Goal: Task Accomplishment & Management: Complete application form

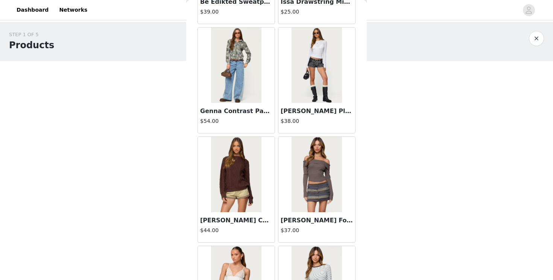
scroll to position [23057, 0]
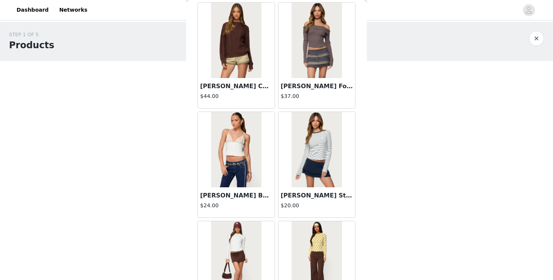
click at [40, 49] on h1 "Products" at bounding box center [31, 45] width 45 height 14
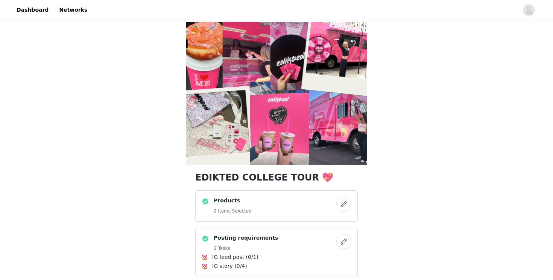
click at [344, 202] on button "button" at bounding box center [343, 203] width 15 height 15
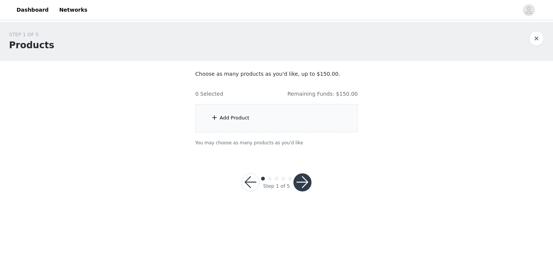
click at [258, 119] on div "Add Product" at bounding box center [276, 118] width 163 height 28
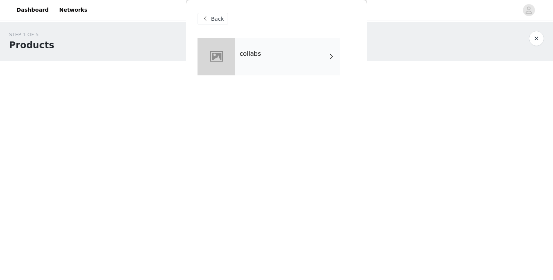
click at [328, 61] on div "collabs" at bounding box center [287, 57] width 105 height 38
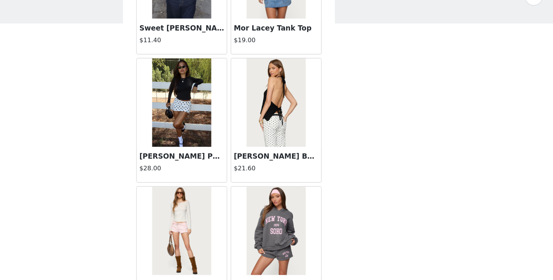
scroll to position [821, 0]
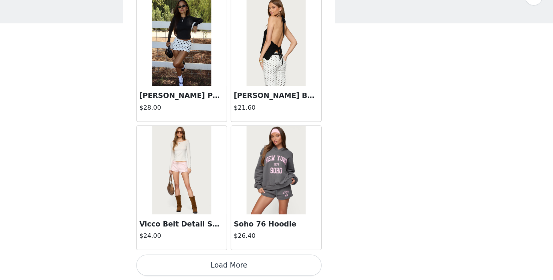
click at [278, 269] on button "Load More" at bounding box center [277, 267] width 158 height 18
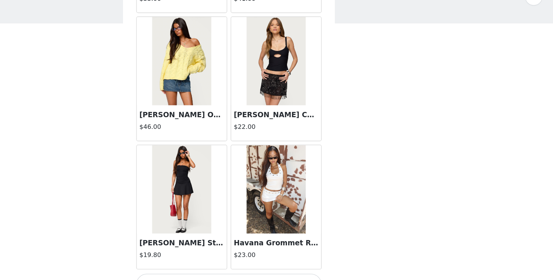
scroll to position [1963, 0]
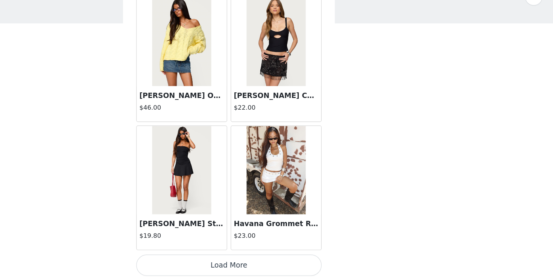
click at [279, 273] on button "Load More" at bounding box center [277, 267] width 158 height 18
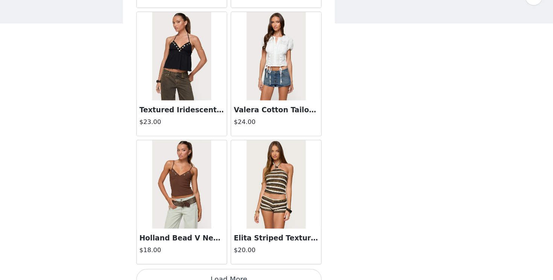
scroll to position [3054, 0]
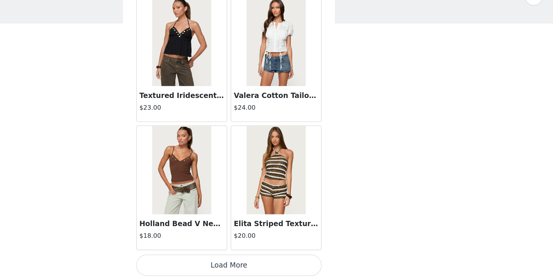
click at [275, 264] on button "Load More" at bounding box center [277, 267] width 158 height 18
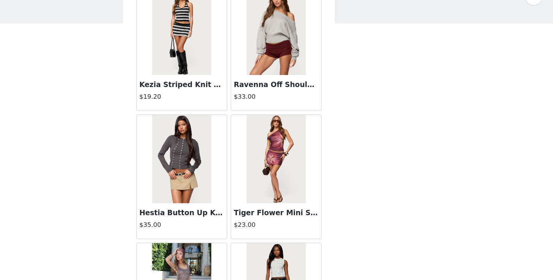
scroll to position [4145, 0]
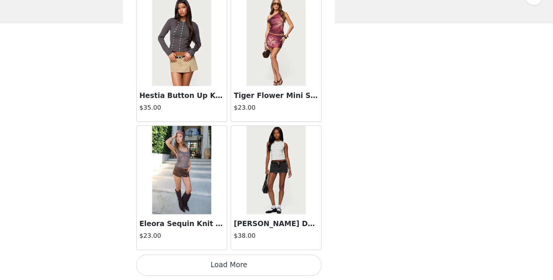
click at [271, 262] on button "Load More" at bounding box center [277, 267] width 158 height 18
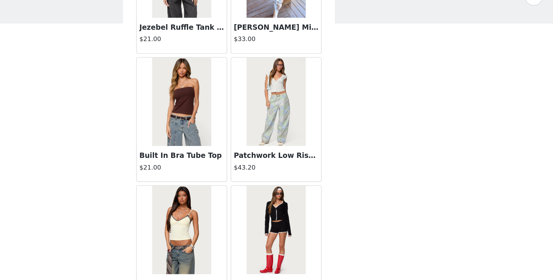
scroll to position [5236, 0]
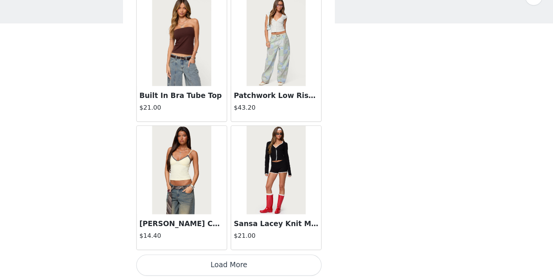
click at [269, 275] on button "Load More" at bounding box center [277, 267] width 158 height 18
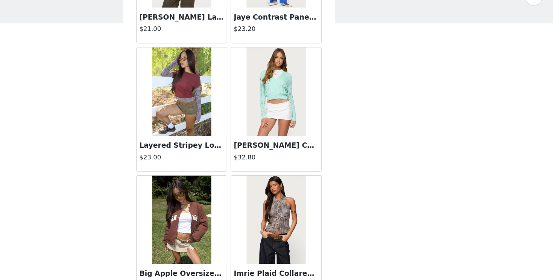
scroll to position [6327, 0]
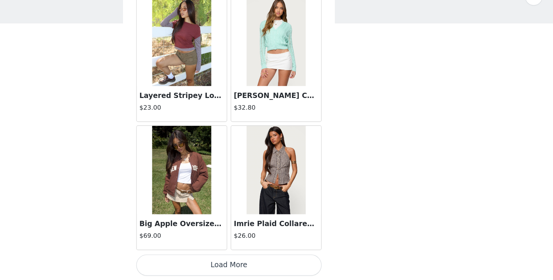
click at [267, 270] on button "Load More" at bounding box center [277, 267] width 158 height 18
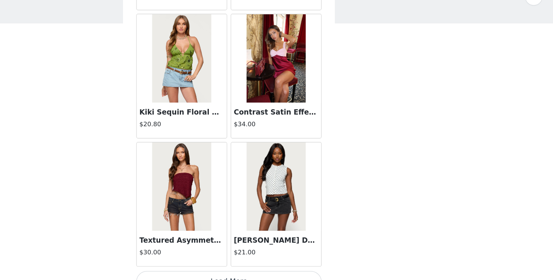
scroll to position [7418, 0]
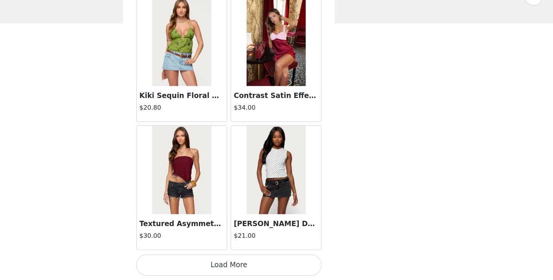
click at [273, 263] on button "Load More" at bounding box center [277, 267] width 158 height 18
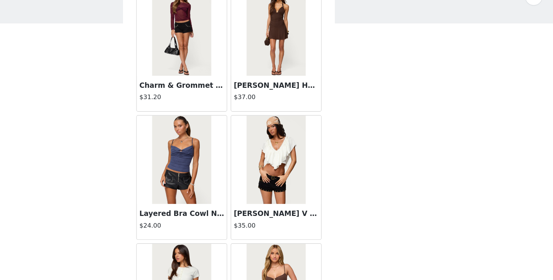
scroll to position [8509, 0]
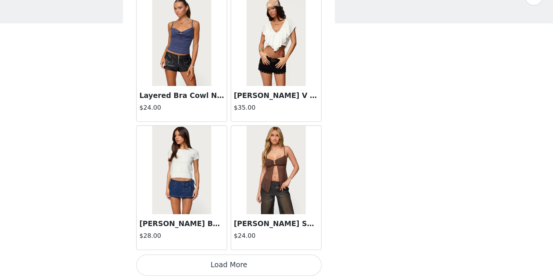
click at [262, 263] on button "Load More" at bounding box center [277, 267] width 158 height 18
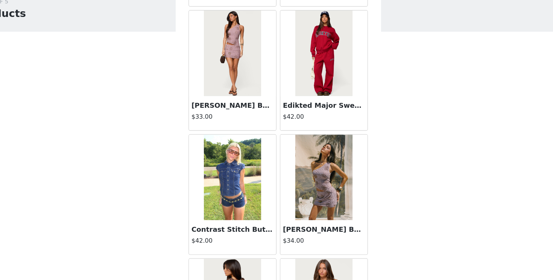
scroll to position [9485, 0]
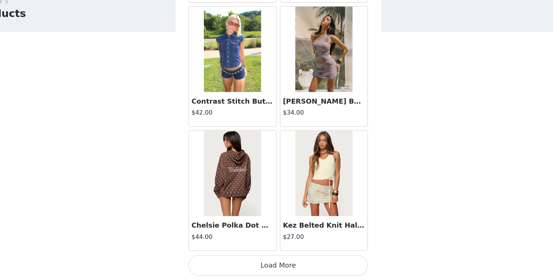
click at [266, 264] on button "Load More" at bounding box center [277, 267] width 158 height 18
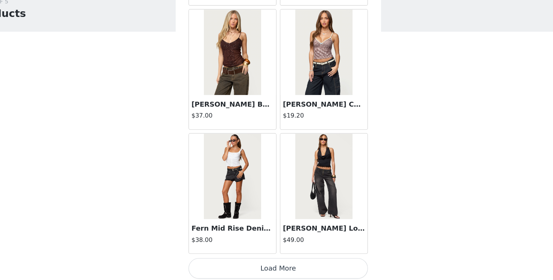
scroll to position [10692, 0]
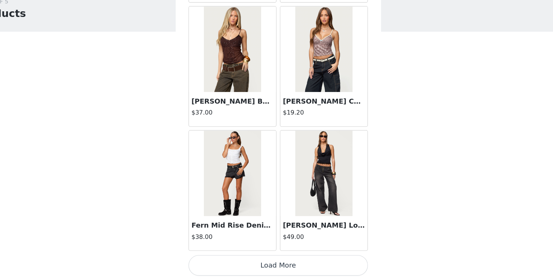
click at [271, 265] on button "Load More" at bounding box center [277, 267] width 158 height 18
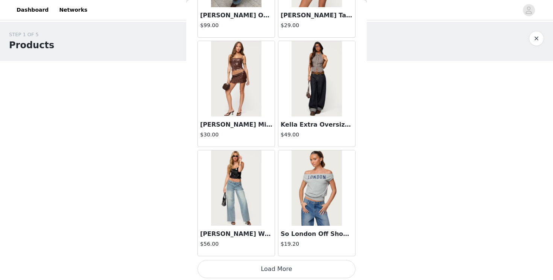
scroll to position [11783, 0]
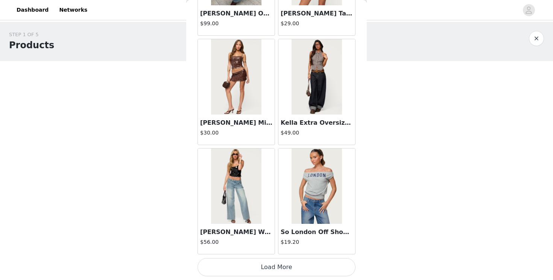
click at [264, 266] on button "Load More" at bounding box center [277, 267] width 158 height 18
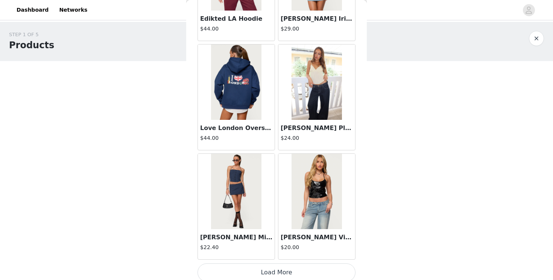
scroll to position [12874, 0]
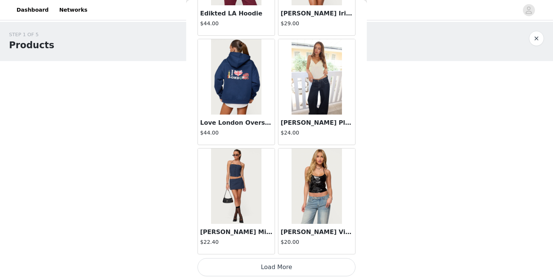
click at [271, 263] on button "Load More" at bounding box center [277, 267] width 158 height 18
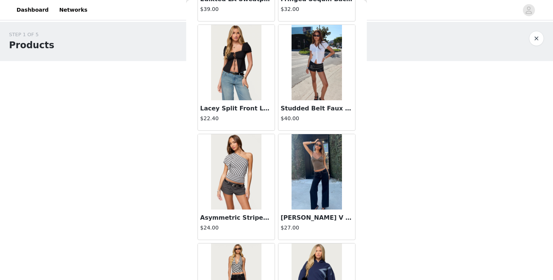
scroll to position [13417, 0]
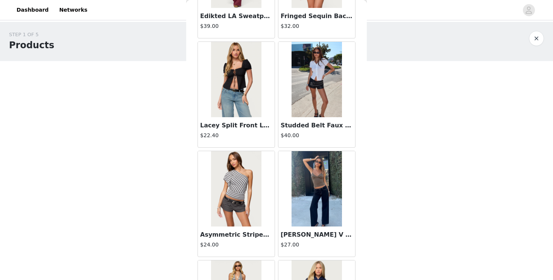
click at [289, 145] on div "Studded Belt Faux Leather Micro Shorts $40.00" at bounding box center [316, 132] width 77 height 30
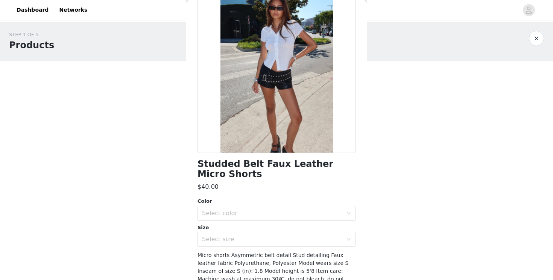
scroll to position [97, 0]
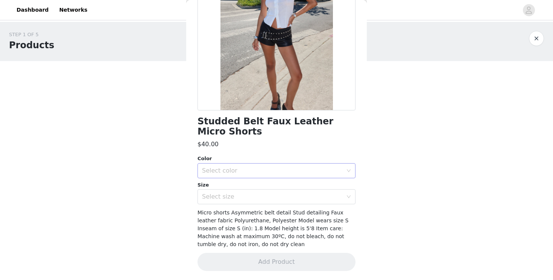
click at [273, 164] on div "Select color" at bounding box center [274, 170] width 144 height 14
click at [261, 189] on li "BLACK" at bounding box center [277, 187] width 158 height 12
click at [260, 193] on div "Select size" at bounding box center [272, 197] width 141 height 8
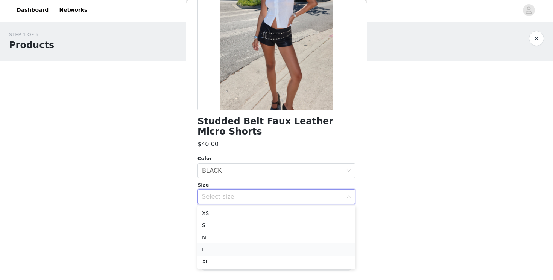
click at [236, 247] on li "L" at bounding box center [277, 249] width 158 height 12
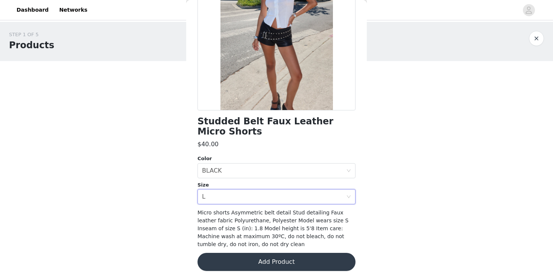
click at [226, 255] on button "Add Product" at bounding box center [277, 261] width 158 height 18
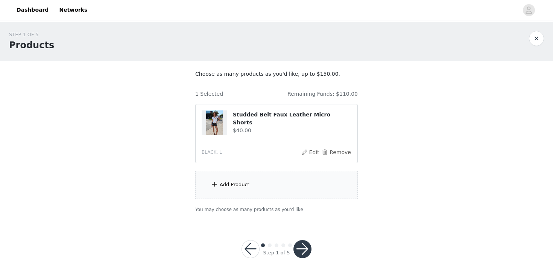
click at [238, 185] on div "Add Product" at bounding box center [235, 185] width 30 height 8
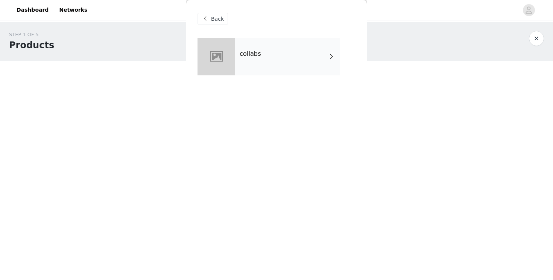
click at [313, 47] on div "collabs" at bounding box center [287, 57] width 105 height 38
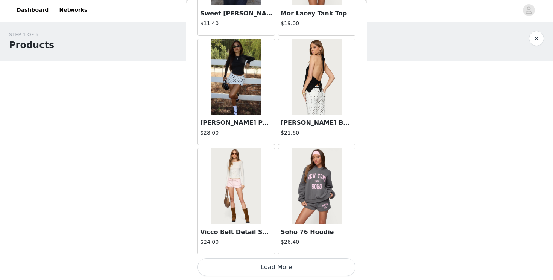
click at [254, 265] on button "Load More" at bounding box center [277, 267] width 158 height 18
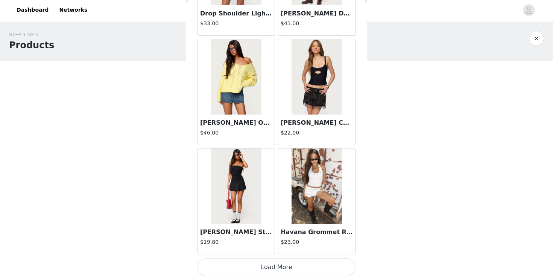
click at [258, 263] on button "Load More" at bounding box center [277, 267] width 158 height 18
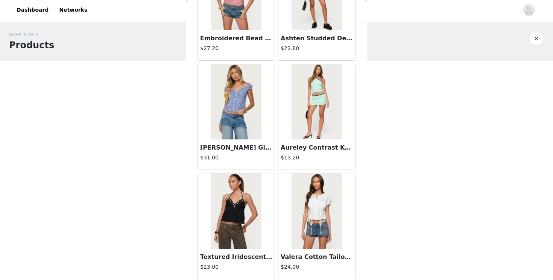
scroll to position [3054, 0]
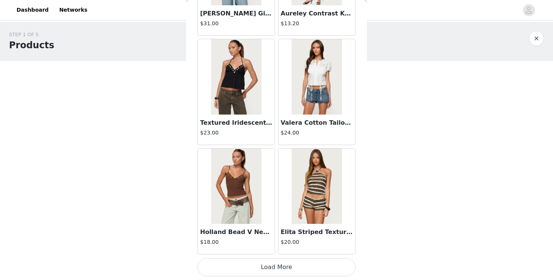
click at [260, 270] on button "Load More" at bounding box center [277, 267] width 158 height 18
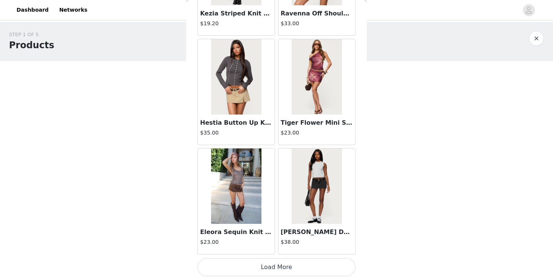
click at [261, 273] on button "Load More" at bounding box center [277, 267] width 158 height 18
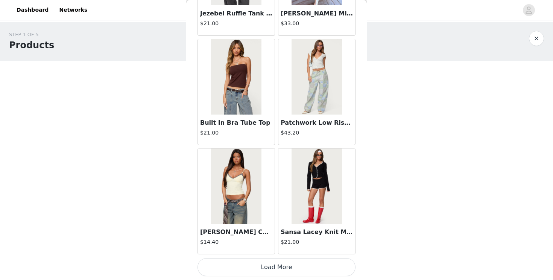
click at [261, 266] on button "Load More" at bounding box center [277, 267] width 158 height 18
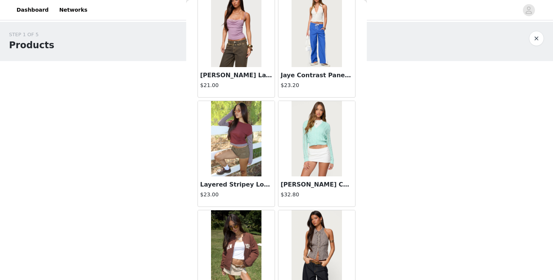
scroll to position [6327, 0]
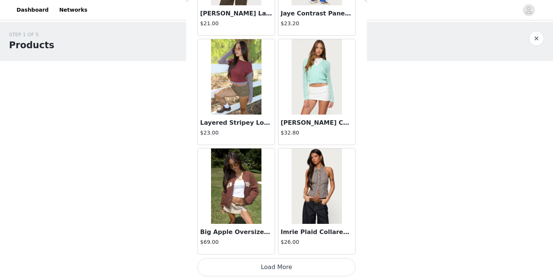
click at [259, 264] on button "Load More" at bounding box center [277, 267] width 158 height 18
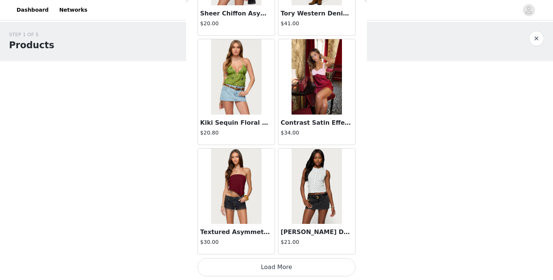
click at [257, 274] on button "Load More" at bounding box center [277, 267] width 158 height 18
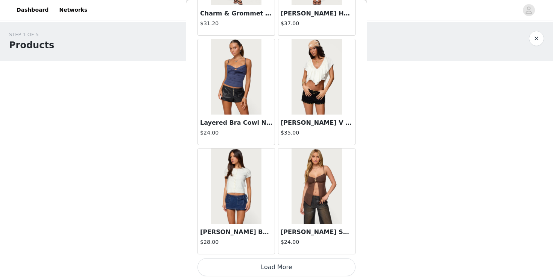
click at [259, 275] on button "Load More" at bounding box center [277, 267] width 158 height 18
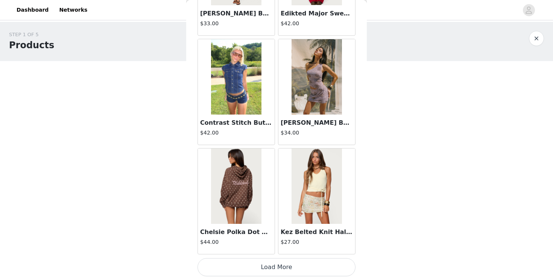
click at [225, 268] on button "Load More" at bounding box center [277, 267] width 158 height 18
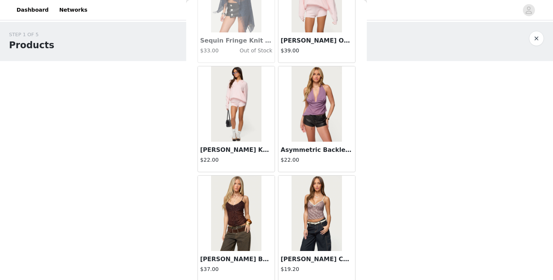
scroll to position [10692, 0]
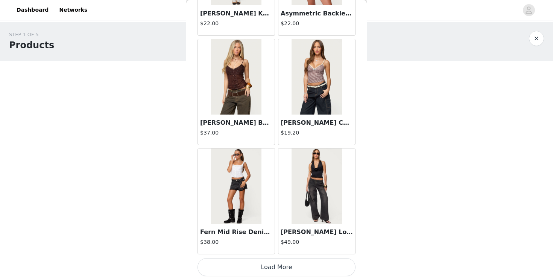
click at [239, 266] on button "Load More" at bounding box center [277, 267] width 158 height 18
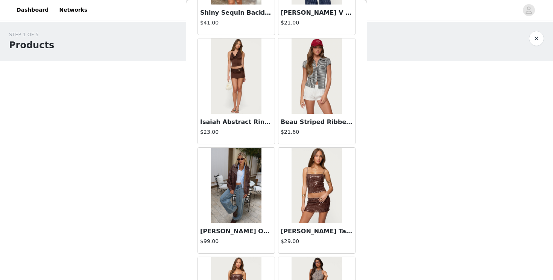
scroll to position [11783, 0]
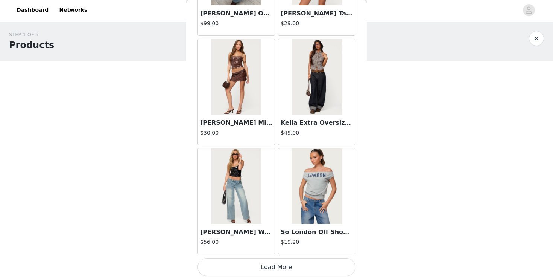
click at [233, 268] on button "Load More" at bounding box center [277, 267] width 158 height 18
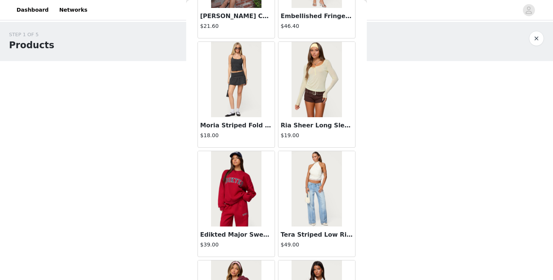
scroll to position [12874, 0]
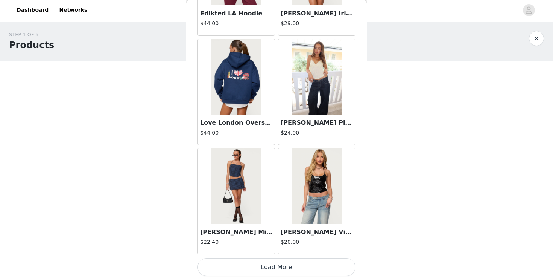
click at [245, 270] on button "Load More" at bounding box center [277, 267] width 158 height 18
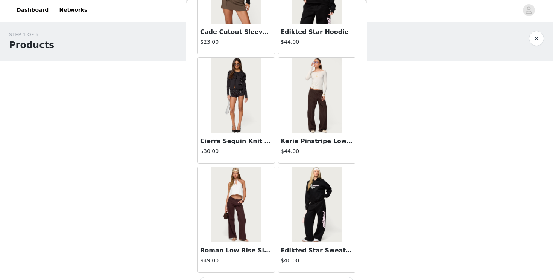
scroll to position [13965, 0]
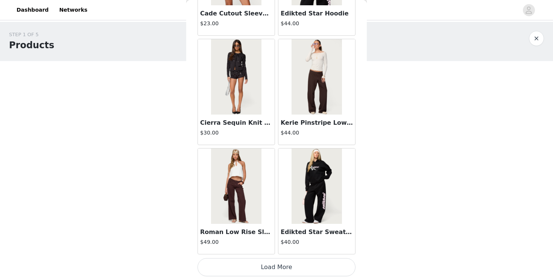
click at [272, 260] on button "Load More" at bounding box center [277, 267] width 158 height 18
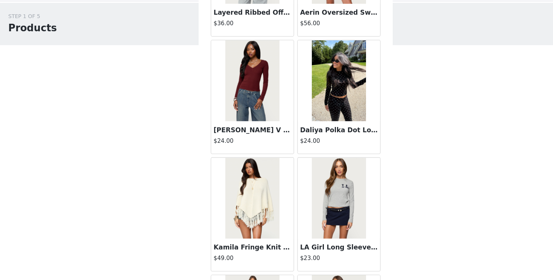
scroll to position [15056, 0]
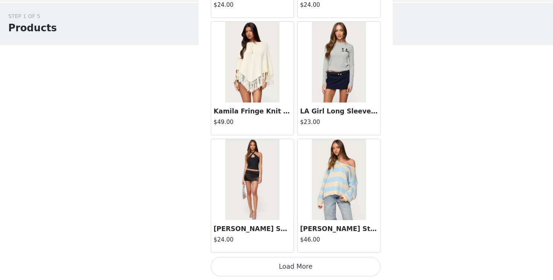
click at [242, 268] on button "Load More" at bounding box center [277, 267] width 158 height 18
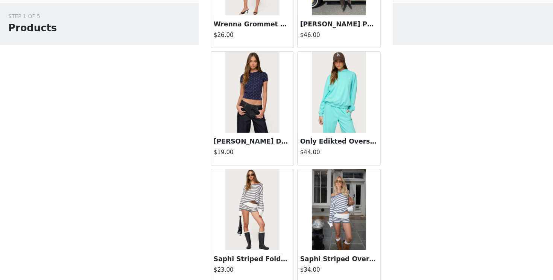
scroll to position [15391, 0]
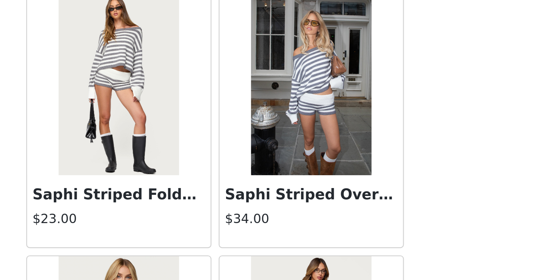
click at [242, 207] on img at bounding box center [236, 178] width 50 height 75
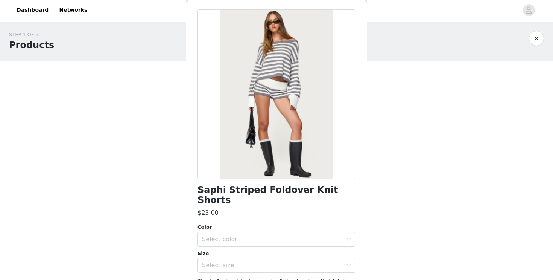
scroll to position [27, 0]
click at [221, 262] on div "Select size" at bounding box center [272, 266] width 141 height 8
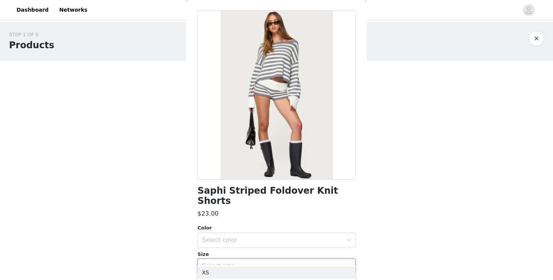
scroll to position [69, 0]
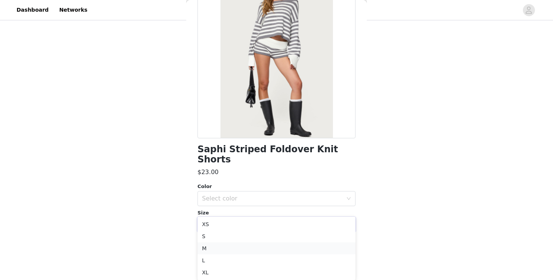
click at [222, 244] on li "M" at bounding box center [277, 248] width 158 height 12
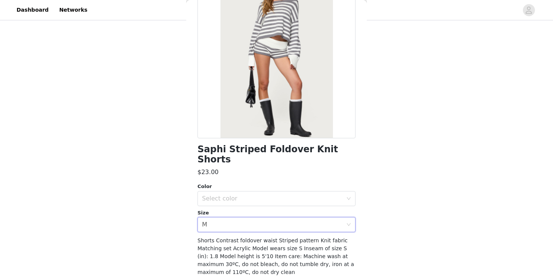
scroll to position [0, 0]
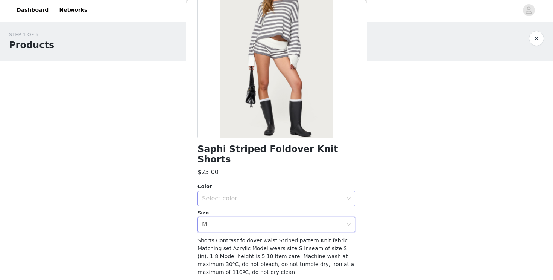
click at [240, 195] on div "Select color" at bounding box center [272, 199] width 141 height 8
click at [234, 205] on li "GRAY-AND-WHITE" at bounding box center [277, 205] width 158 height 12
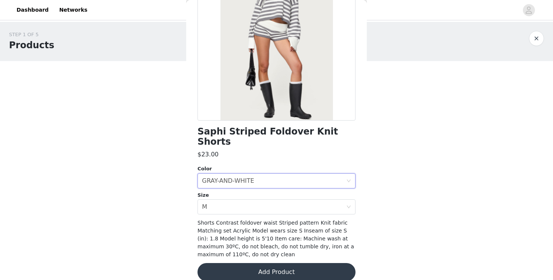
click at [225, 263] on button "Add Product" at bounding box center [277, 272] width 158 height 18
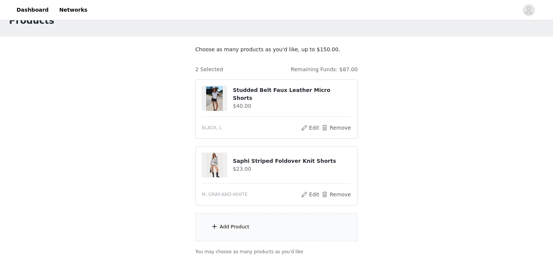
scroll to position [39, 0]
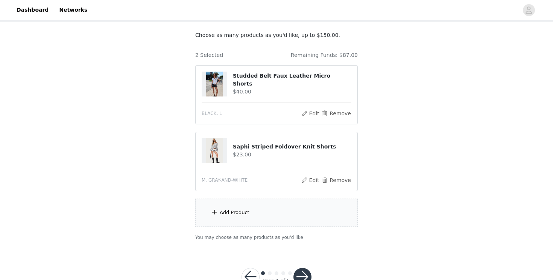
click at [240, 213] on div "Add Product" at bounding box center [235, 212] width 30 height 8
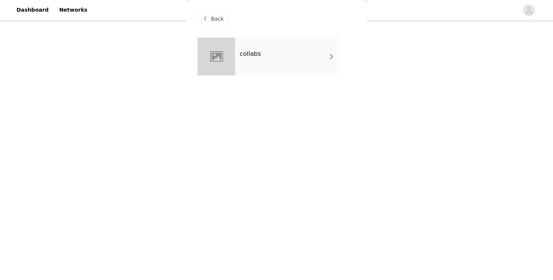
click at [310, 52] on div "collabs" at bounding box center [287, 57] width 105 height 38
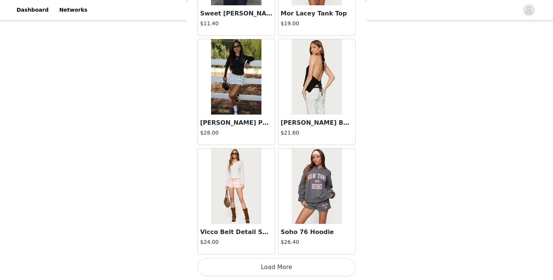
scroll to position [63, 0]
click at [239, 262] on button "Load More" at bounding box center [277, 267] width 158 height 18
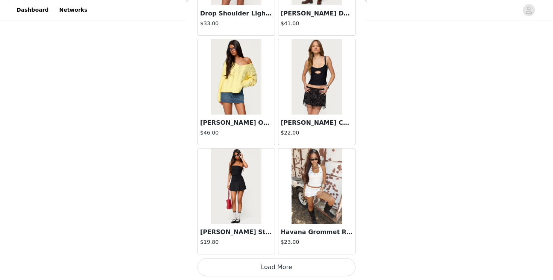
click at [244, 268] on button "Load More" at bounding box center [277, 267] width 158 height 18
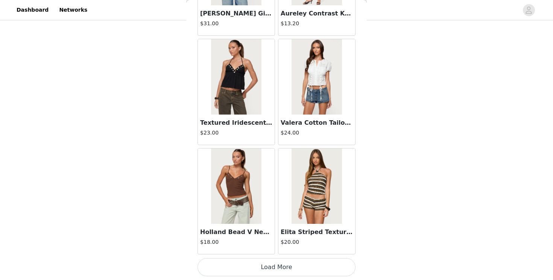
click at [261, 251] on div "Holland Bead V Neck Tank Top $18.00" at bounding box center [236, 238] width 77 height 30
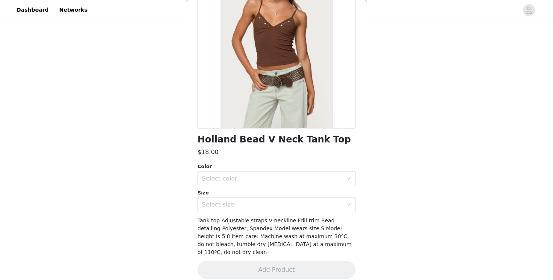
scroll to position [0, 0]
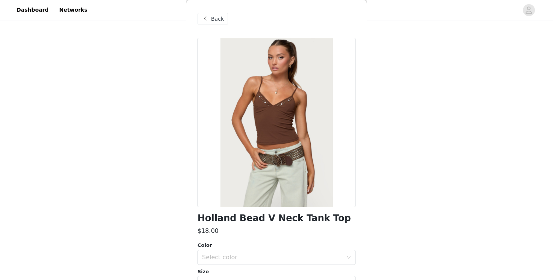
click at [202, 15] on span at bounding box center [205, 18] width 9 height 9
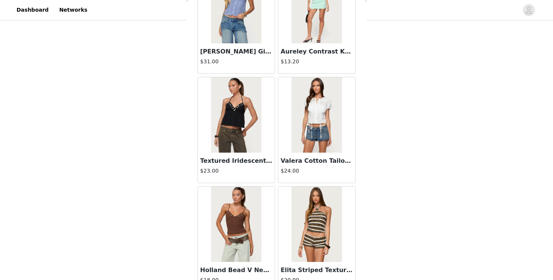
scroll to position [3054, 0]
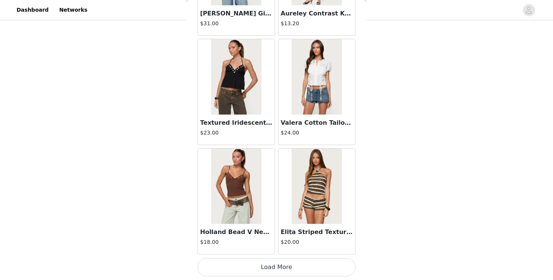
click at [242, 261] on button "Load More" at bounding box center [277, 267] width 158 height 18
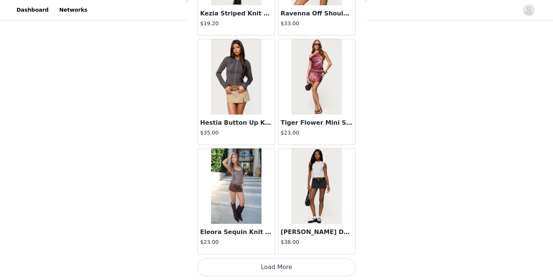
click at [239, 260] on button "Load More" at bounding box center [277, 267] width 158 height 18
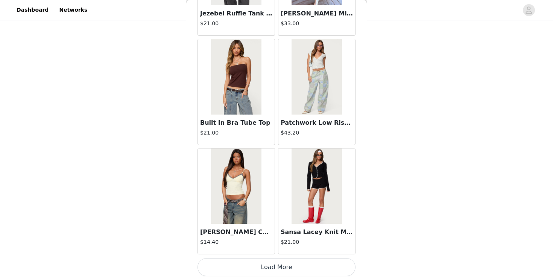
click at [239, 269] on button "Load More" at bounding box center [277, 267] width 158 height 18
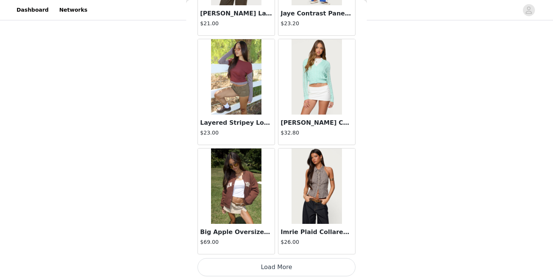
click at [240, 267] on button "Load More" at bounding box center [277, 267] width 158 height 18
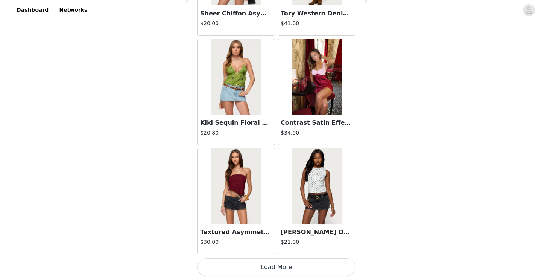
click at [244, 274] on button "Load More" at bounding box center [277, 267] width 158 height 18
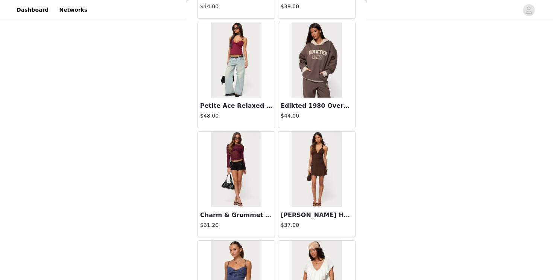
scroll to position [8509, 0]
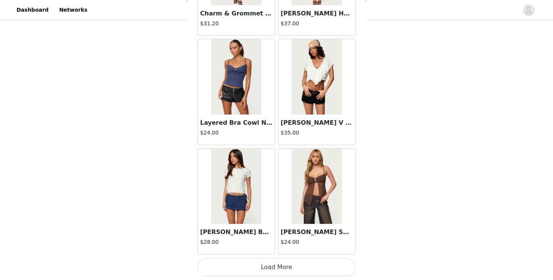
click at [251, 266] on button "Load More" at bounding box center [277, 267] width 158 height 18
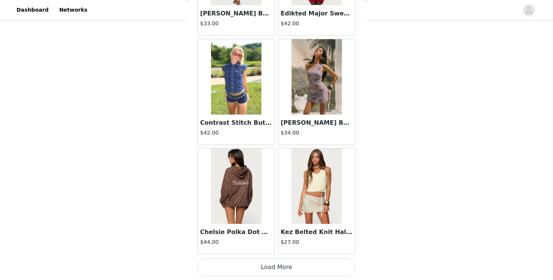
click at [251, 275] on button "Load More" at bounding box center [277, 267] width 158 height 18
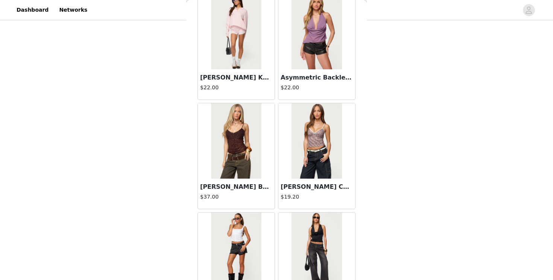
scroll to position [10692, 0]
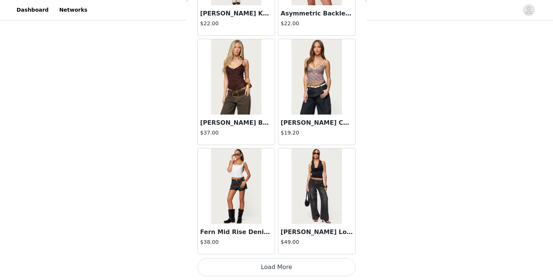
click at [256, 263] on button "Load More" at bounding box center [277, 267] width 158 height 18
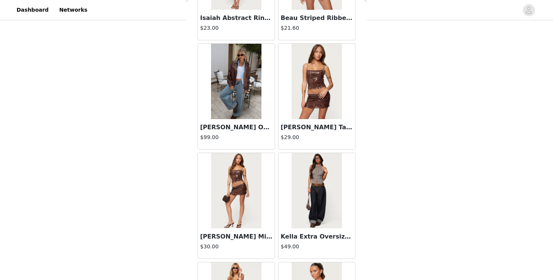
scroll to position [11783, 0]
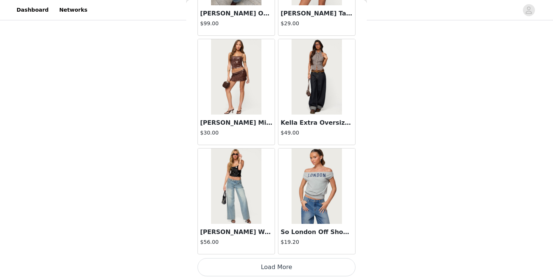
click at [260, 267] on button "Load More" at bounding box center [277, 267] width 158 height 18
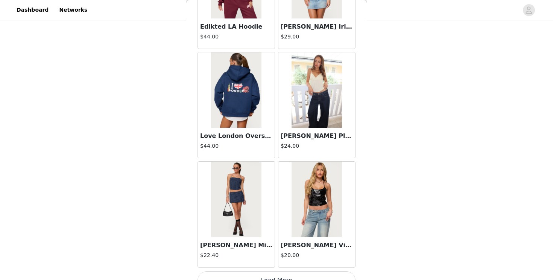
scroll to position [12874, 0]
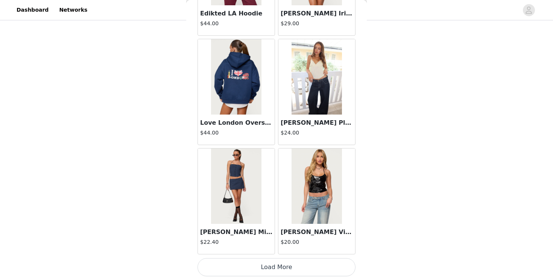
click at [289, 260] on button "Load More" at bounding box center [277, 267] width 158 height 18
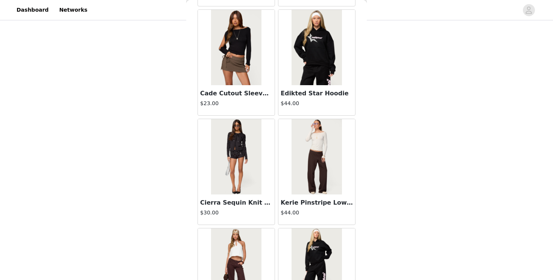
scroll to position [13965, 0]
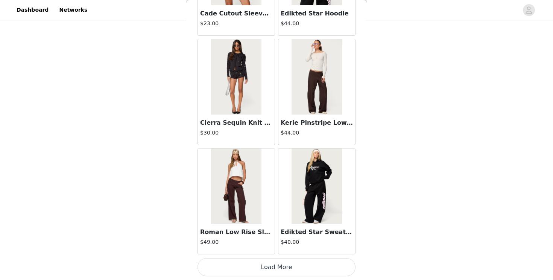
click at [269, 269] on button "Load More" at bounding box center [277, 267] width 158 height 18
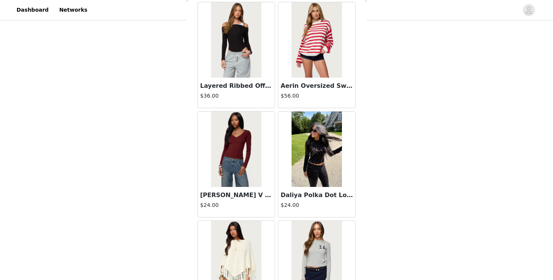
scroll to position [15056, 0]
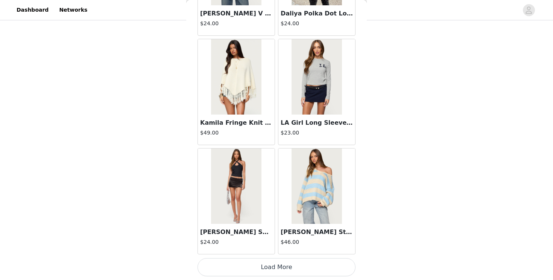
click at [272, 273] on button "Load More" at bounding box center [277, 267] width 158 height 18
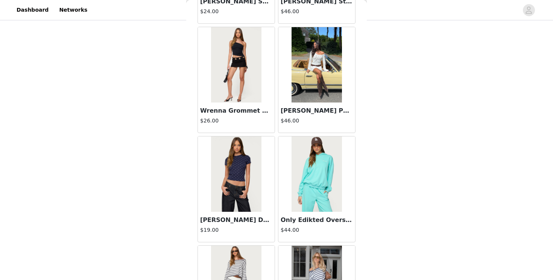
scroll to position [15398, 0]
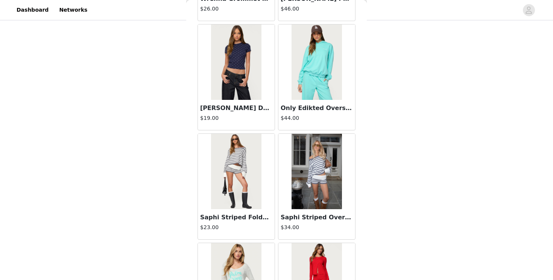
click at [315, 192] on img at bounding box center [317, 171] width 50 height 75
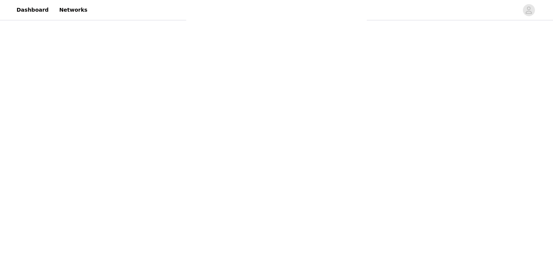
scroll to position [0, 0]
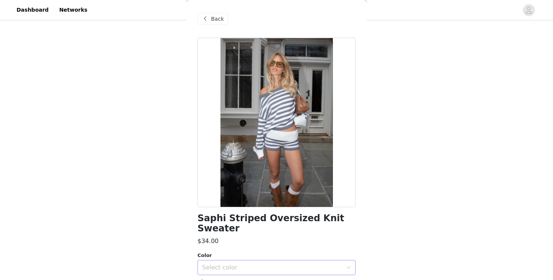
click at [266, 263] on div "Select color" at bounding box center [272, 267] width 141 height 8
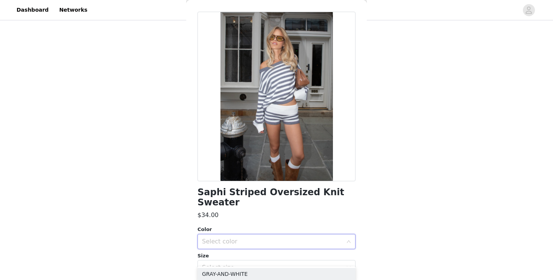
scroll to position [30, 0]
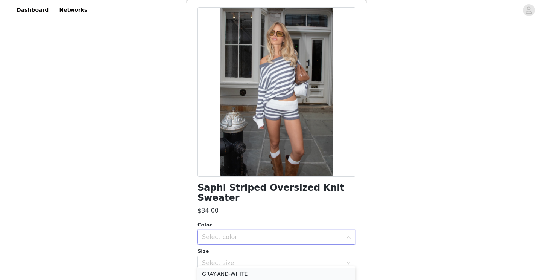
click at [262, 271] on li "GRAY-AND-WHITE" at bounding box center [277, 274] width 158 height 12
click at [269, 259] on div "Select size" at bounding box center [272, 263] width 141 height 8
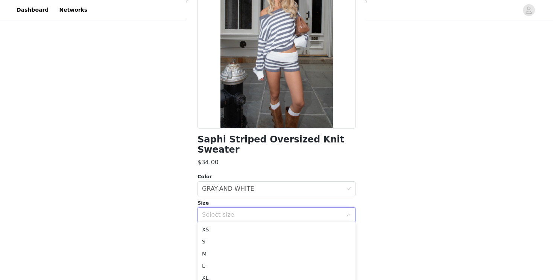
scroll to position [108, 0]
click at [284, 172] on body "Dashboard Networks STEP 1 OF 5 Products Choose as many products as you'd like, …" at bounding box center [276, 32] width 553 height 280
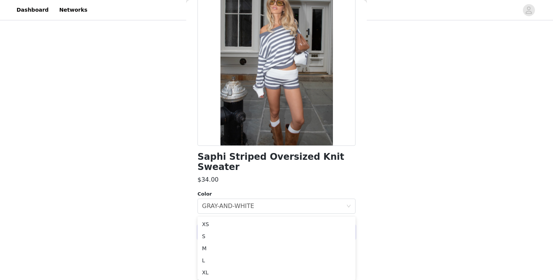
scroll to position [79, 0]
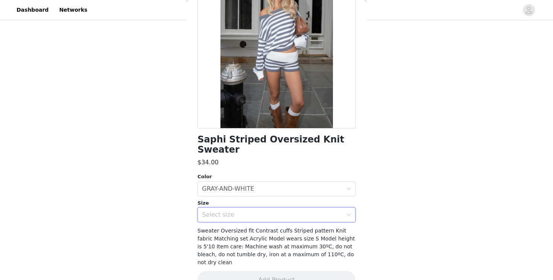
click at [429, 188] on div "STEP 1 OF 5 Products Choose as many products as you'd like, up to $150.00. 2 Se…" at bounding box center [276, 75] width 553 height 321
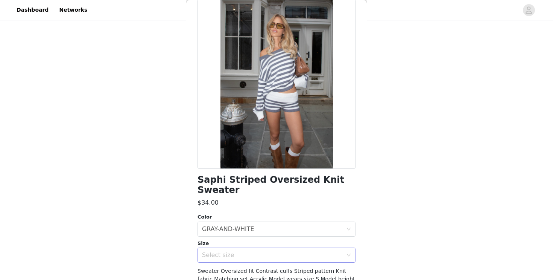
scroll to position [66, 0]
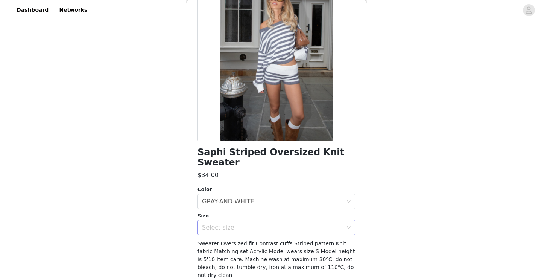
click at [312, 223] on div "Select size" at bounding box center [272, 227] width 141 height 8
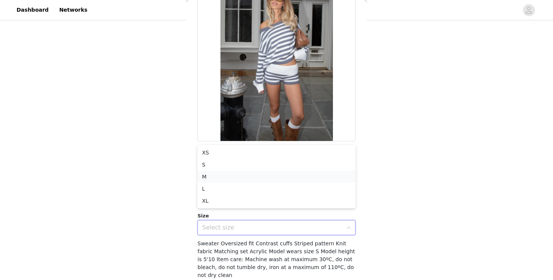
click at [286, 176] on li "M" at bounding box center [277, 176] width 158 height 12
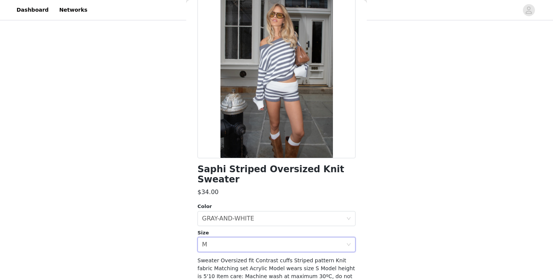
scroll to position [79, 0]
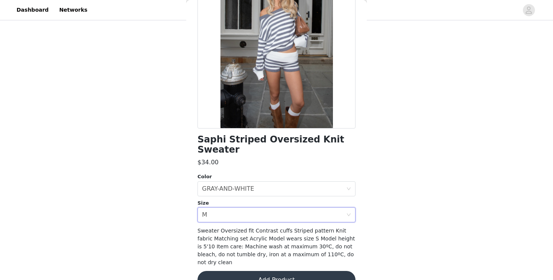
click at [267, 271] on button "Add Product" at bounding box center [277, 280] width 158 height 18
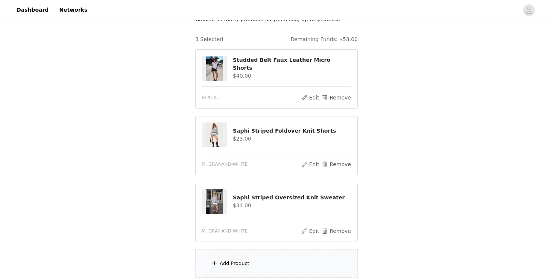
scroll to position [54, 0]
click at [249, 258] on div "Add Product" at bounding box center [276, 263] width 163 height 28
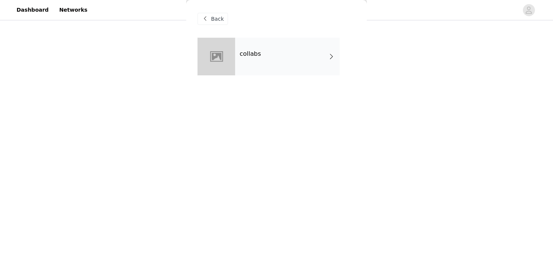
click at [299, 53] on div "collabs" at bounding box center [287, 57] width 105 height 38
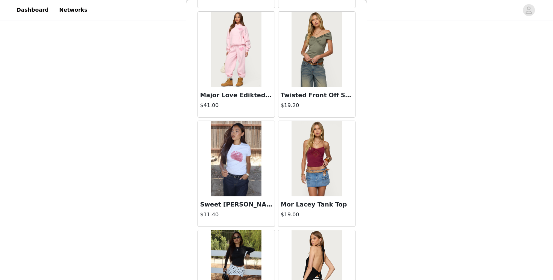
scroll to position [872, 0]
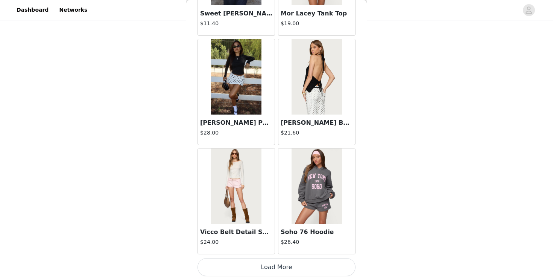
click at [259, 267] on button "Load More" at bounding box center [277, 267] width 158 height 18
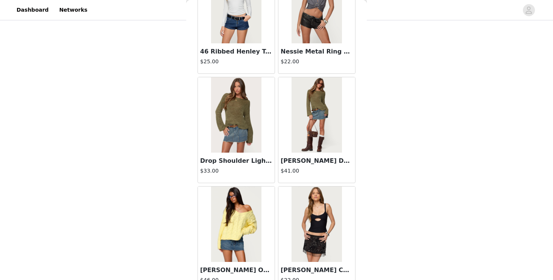
scroll to position [1963, 0]
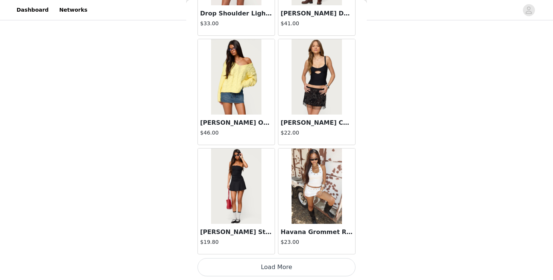
click at [256, 269] on button "Load More" at bounding box center [277, 267] width 158 height 18
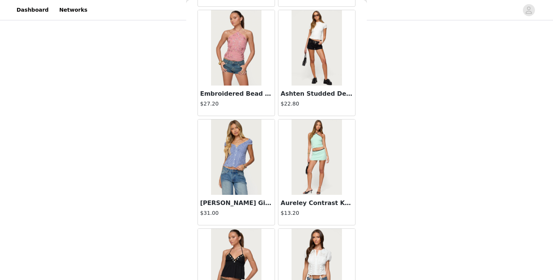
scroll to position [3054, 0]
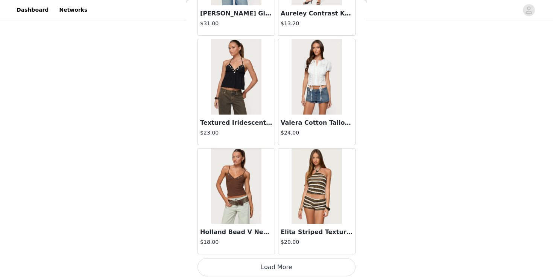
click at [257, 267] on button "Load More" at bounding box center [277, 267] width 158 height 18
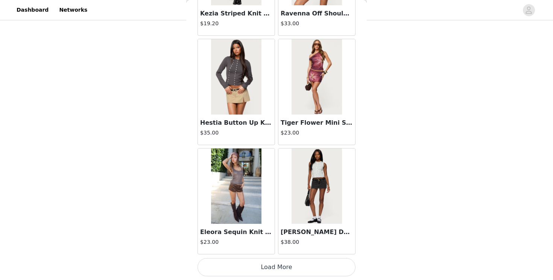
scroll to position [108, 0]
click at [265, 264] on button "Load More" at bounding box center [277, 267] width 158 height 18
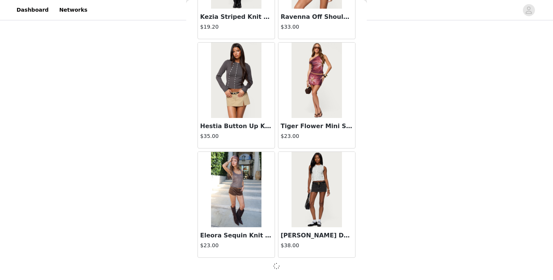
scroll to position [129, 0]
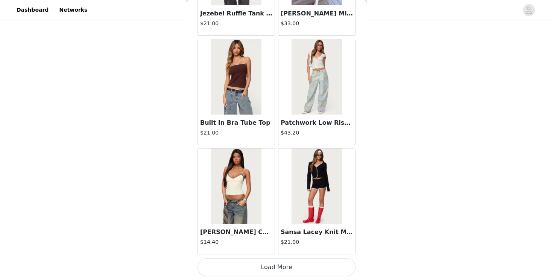
click at [266, 264] on button "Load More" at bounding box center [277, 267] width 158 height 18
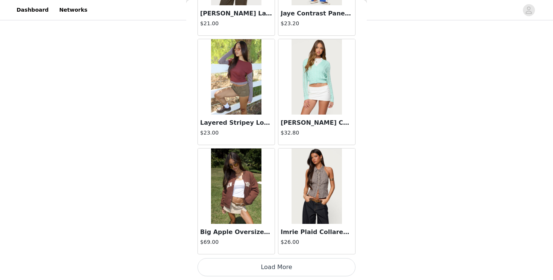
click at [268, 265] on button "Load More" at bounding box center [277, 267] width 158 height 18
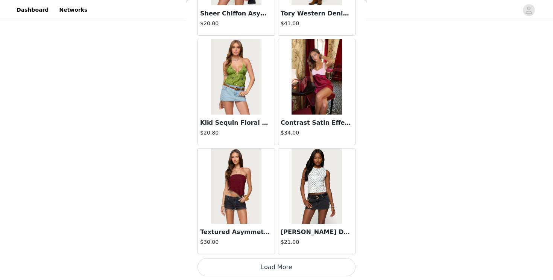
click at [267, 264] on button "Load More" at bounding box center [277, 267] width 158 height 18
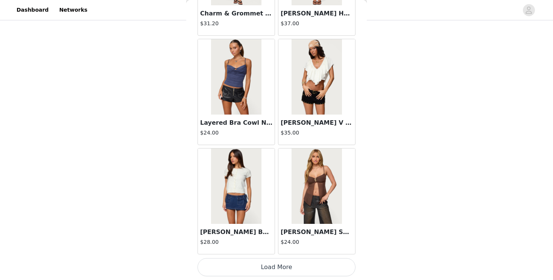
click at [267, 263] on button "Load More" at bounding box center [277, 267] width 158 height 18
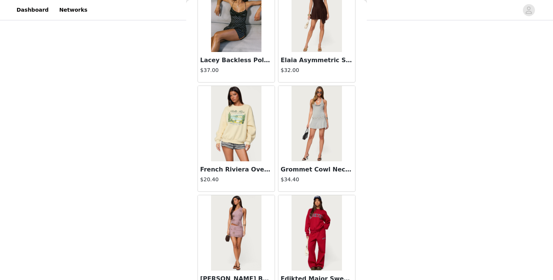
scroll to position [9600, 0]
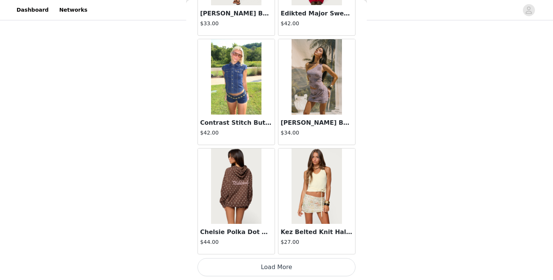
click at [265, 150] on html "Dashboard Networks STEP 1 OF 5 Products Choose as many products as you'd like, …" at bounding box center [276, 11] width 553 height 280
click at [266, 260] on button "Load More" at bounding box center [277, 267] width 158 height 18
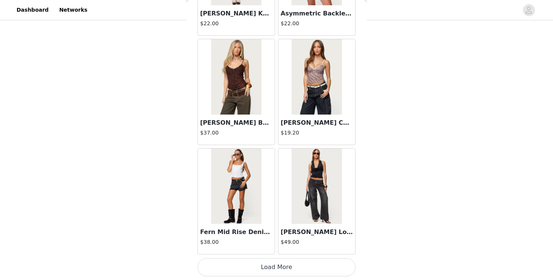
click at [266, 260] on button "Load More" at bounding box center [277, 267] width 158 height 18
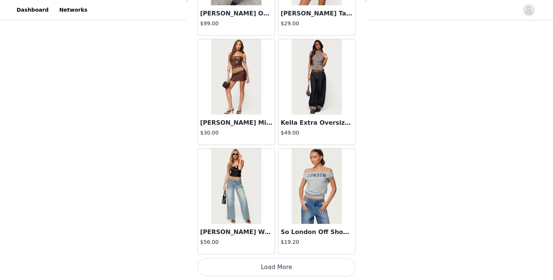
click at [268, 261] on button "Load More" at bounding box center [277, 267] width 158 height 18
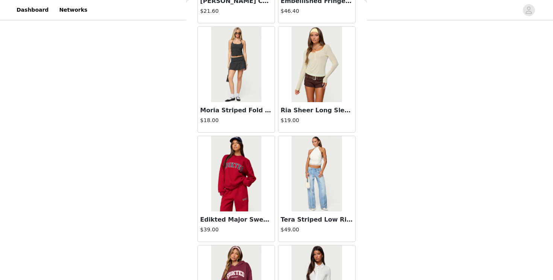
scroll to position [12874, 0]
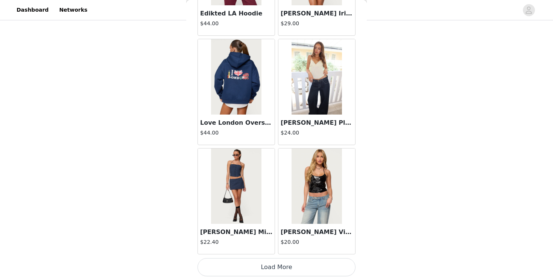
click at [268, 269] on button "Load More" at bounding box center [277, 267] width 158 height 18
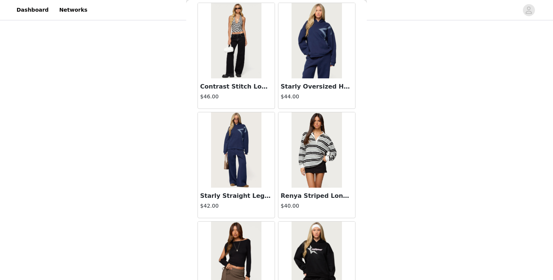
scroll to position [13965, 0]
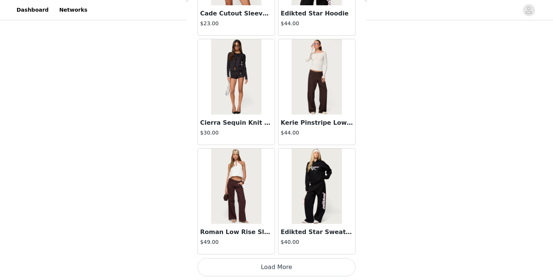
click at [267, 263] on button "Load More" at bounding box center [277, 267] width 158 height 18
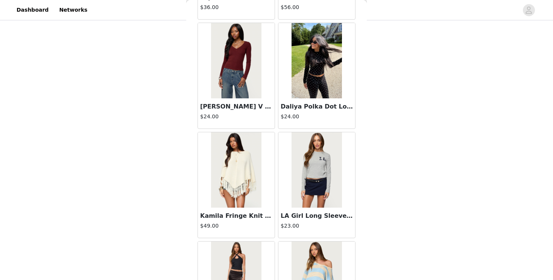
scroll to position [15056, 0]
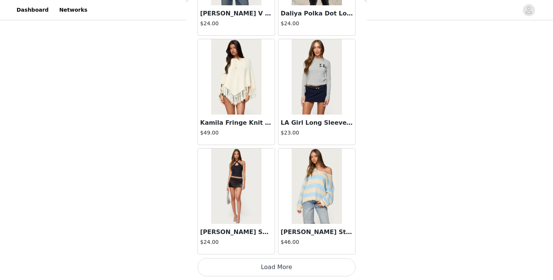
click at [265, 271] on button "Load More" at bounding box center [277, 267] width 158 height 18
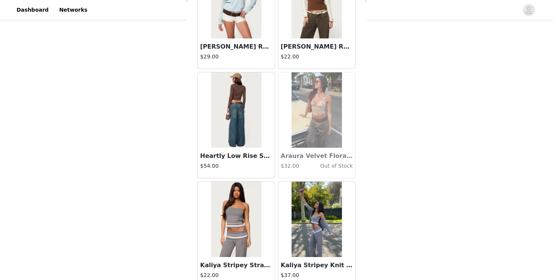
scroll to position [16143, 0]
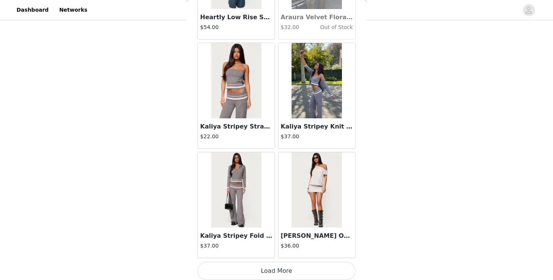
click at [261, 268] on button "Load More" at bounding box center [277, 270] width 158 height 18
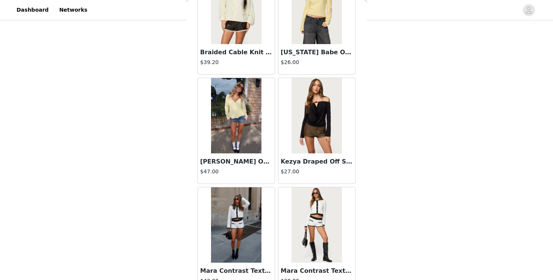
scroll to position [17238, 0]
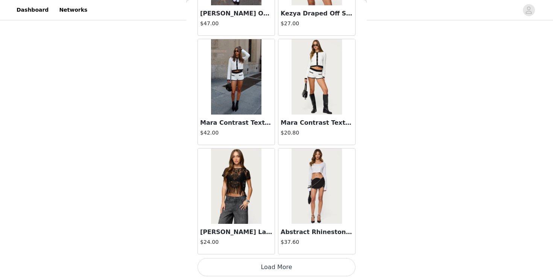
click at [281, 262] on button "Load More" at bounding box center [277, 267] width 158 height 18
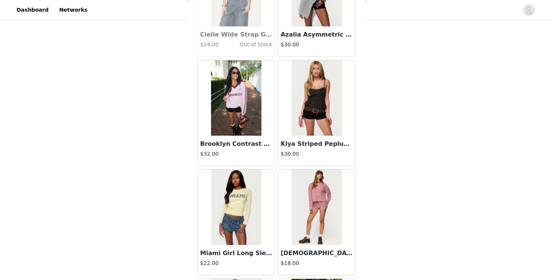
scroll to position [17509, 0]
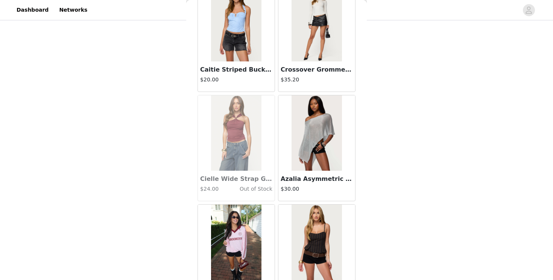
click at [277, 204] on div "Kiya Striped Peplum Top $30.00" at bounding box center [317, 256] width 81 height 109
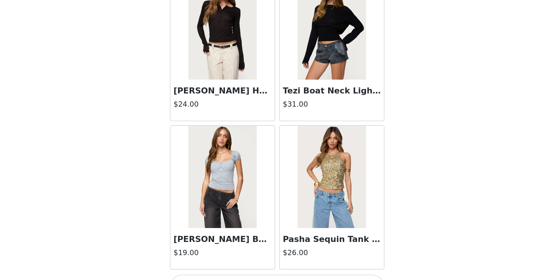
scroll to position [105, 0]
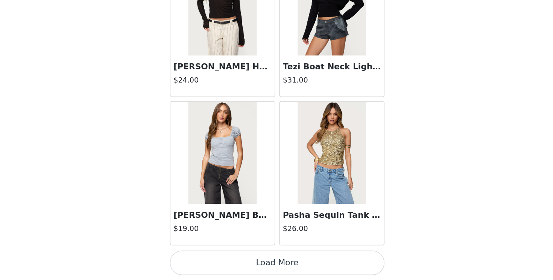
click at [275, 263] on button "Load More" at bounding box center [277, 267] width 158 height 18
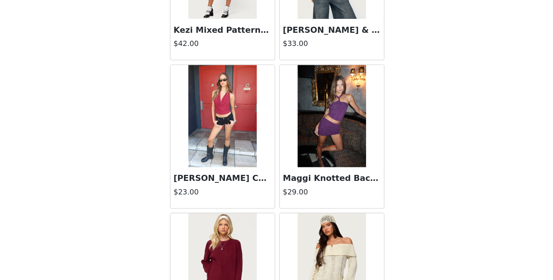
scroll to position [19420, 0]
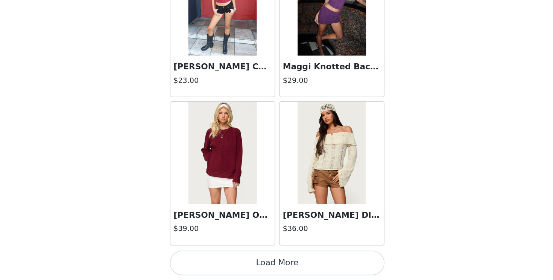
click at [274, 263] on button "Load More" at bounding box center [277, 267] width 158 height 18
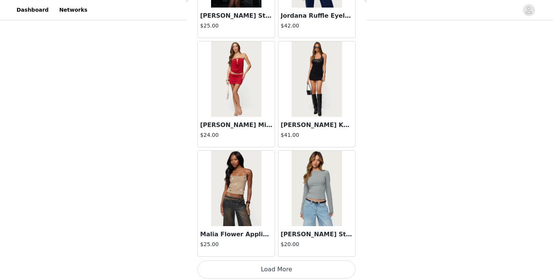
scroll to position [20511, 0]
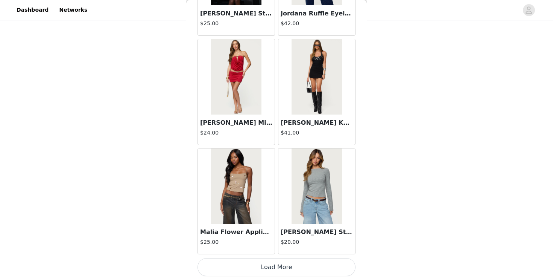
click at [230, 268] on button "Load More" at bounding box center [277, 267] width 158 height 18
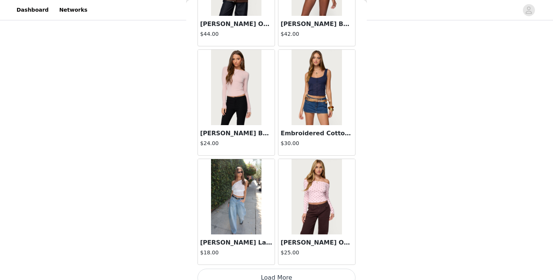
scroll to position [21602, 0]
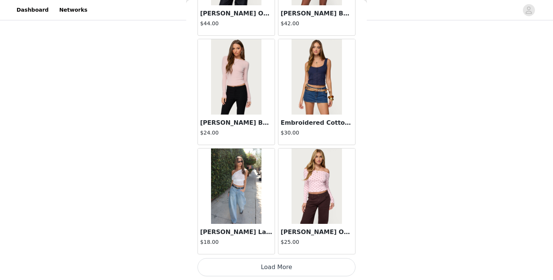
click at [270, 264] on button "Load More" at bounding box center [277, 267] width 158 height 18
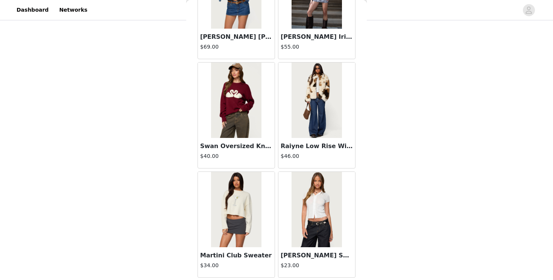
scroll to position [22464, 0]
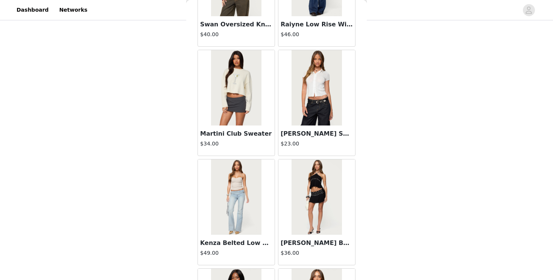
click at [307, 109] on img at bounding box center [317, 87] width 50 height 75
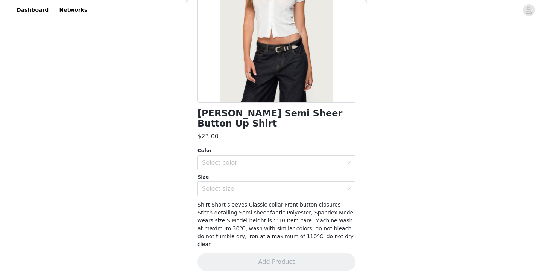
scroll to position [87, 0]
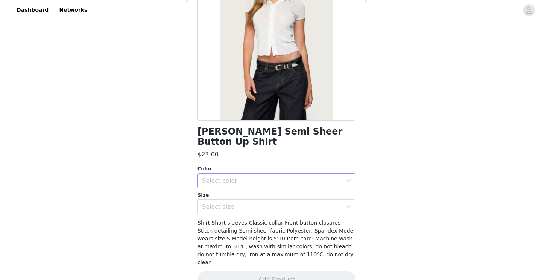
click at [277, 176] on div "Select color" at bounding box center [274, 180] width 144 height 14
click at [273, 184] on li "WHITE" at bounding box center [277, 187] width 158 height 12
click at [271, 200] on div "Select size" at bounding box center [274, 206] width 144 height 14
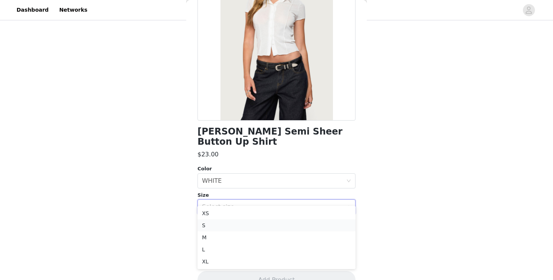
click at [264, 227] on li "S" at bounding box center [277, 225] width 158 height 12
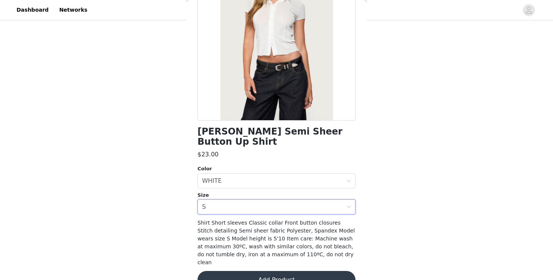
click at [266, 271] on button "Add Product" at bounding box center [277, 280] width 158 height 18
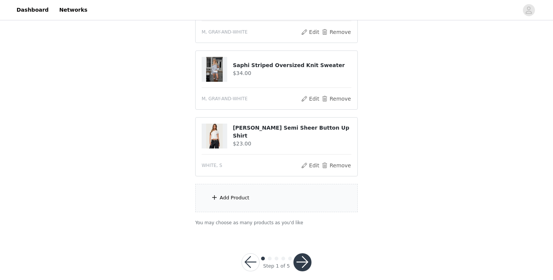
scroll to position [196, 0]
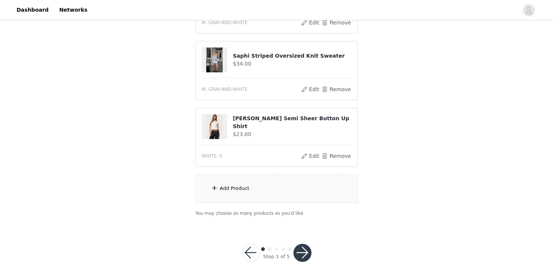
click at [270, 196] on div "Add Product" at bounding box center [276, 188] width 163 height 28
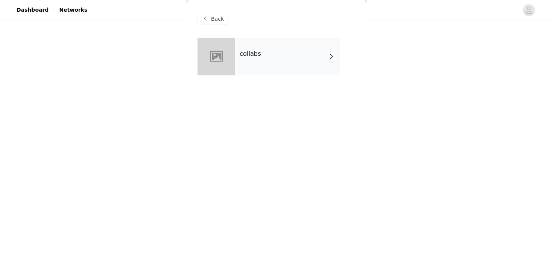
click at [297, 57] on div "collabs" at bounding box center [287, 57] width 105 height 38
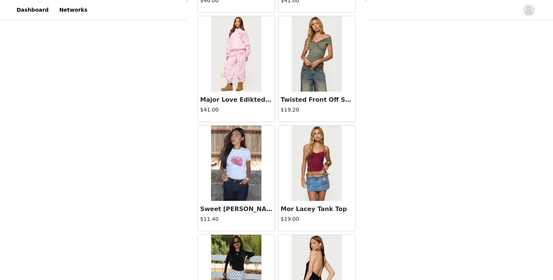
scroll to position [872, 0]
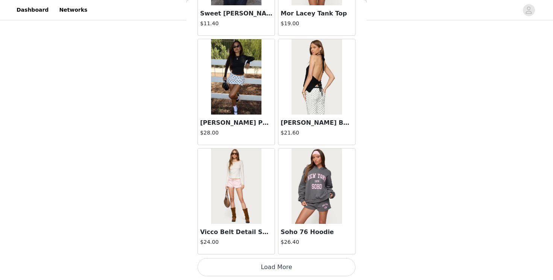
click at [258, 264] on button "Load More" at bounding box center [277, 267] width 158 height 18
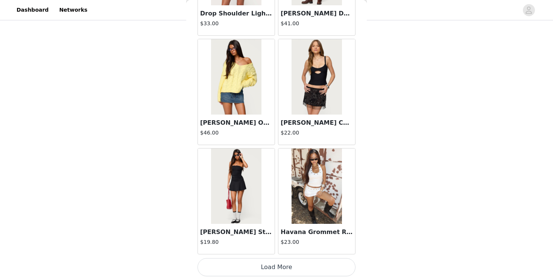
click at [258, 271] on button "Load More" at bounding box center [277, 267] width 158 height 18
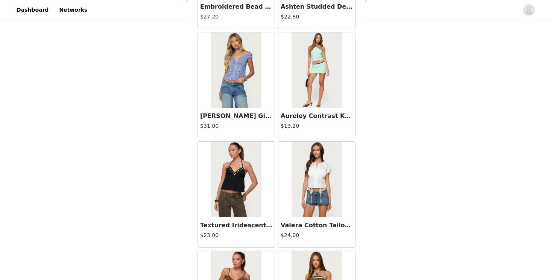
scroll to position [3054, 0]
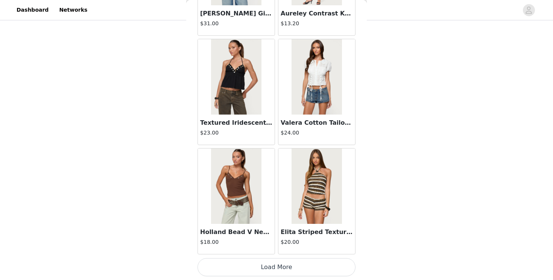
click at [216, 263] on button "Load More" at bounding box center [277, 267] width 158 height 18
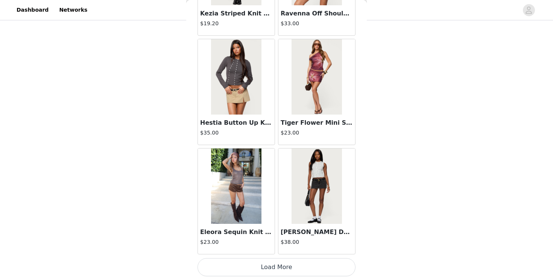
scroll to position [196, 0]
click at [240, 260] on button "Load More" at bounding box center [277, 267] width 158 height 18
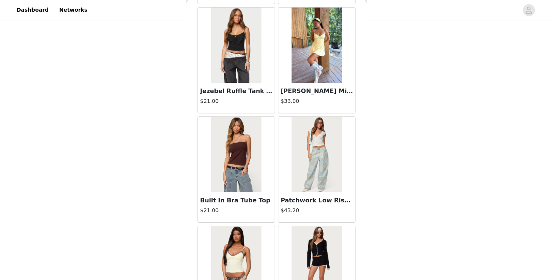
scroll to position [5236, 0]
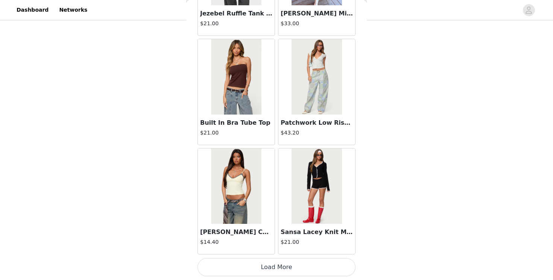
click at [252, 266] on button "Load More" at bounding box center [277, 267] width 158 height 18
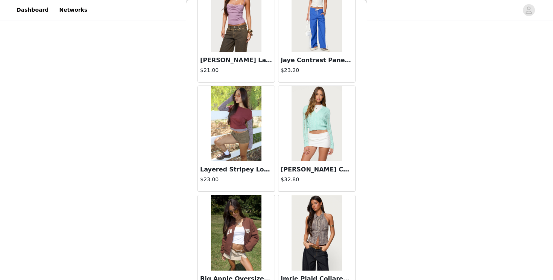
scroll to position [6327, 0]
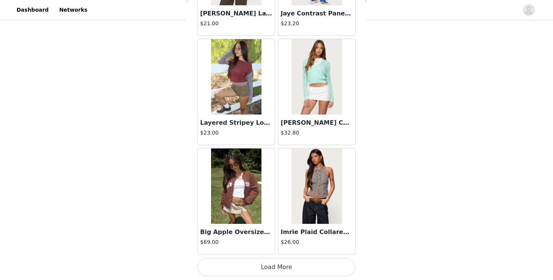
click at [264, 266] on button "Load More" at bounding box center [277, 267] width 158 height 18
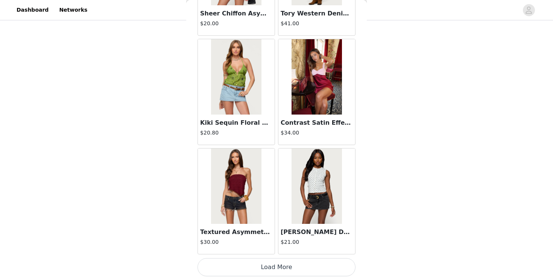
click at [264, 266] on button "Load More" at bounding box center [277, 267] width 158 height 18
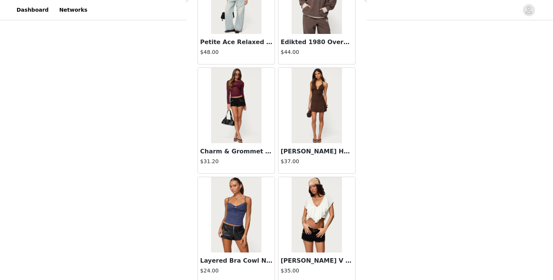
scroll to position [8509, 0]
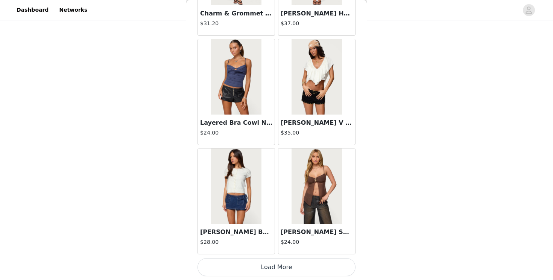
click at [261, 271] on button "Load More" at bounding box center [277, 267] width 158 height 18
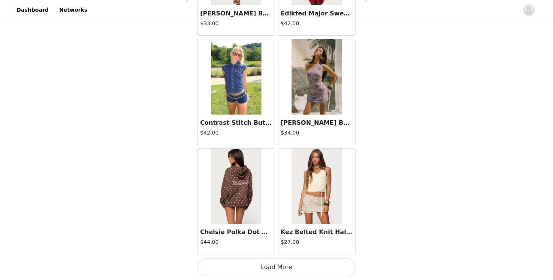
click at [261, 271] on button "Load More" at bounding box center [277, 267] width 158 height 18
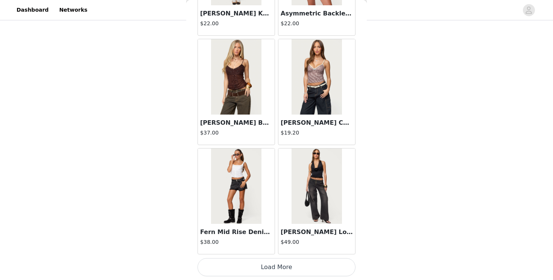
click at [261, 272] on button "Load More" at bounding box center [277, 267] width 158 height 18
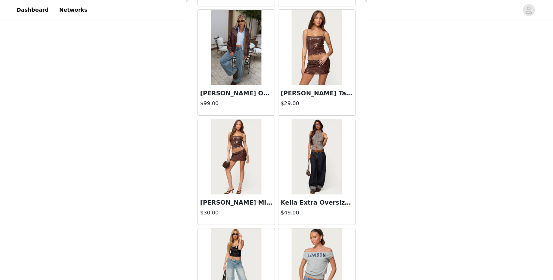
scroll to position [11783, 0]
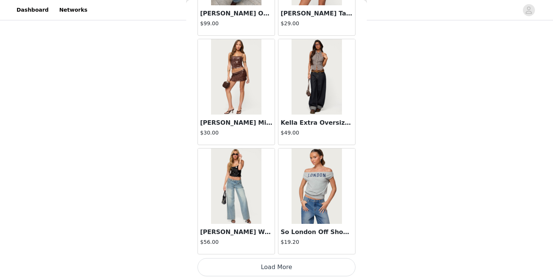
click at [261, 264] on button "Load More" at bounding box center [277, 267] width 158 height 18
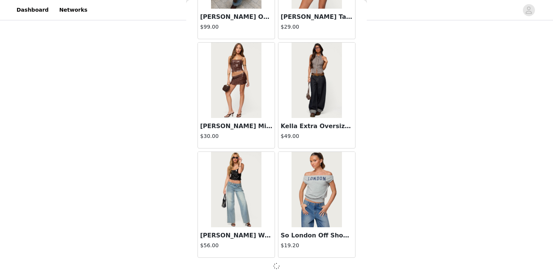
scroll to position [11779, 0]
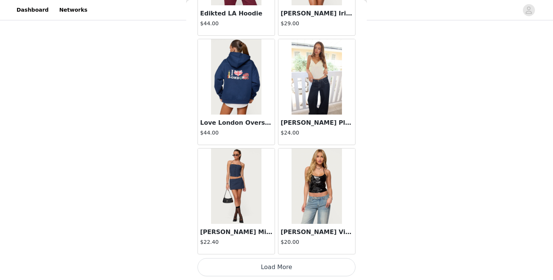
click at [263, 270] on button "Load More" at bounding box center [277, 267] width 158 height 18
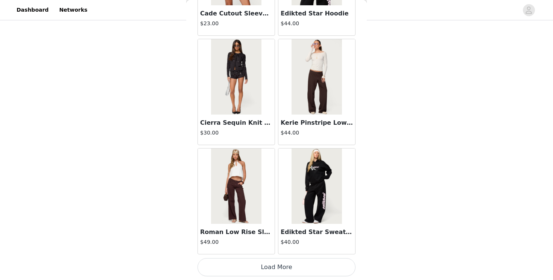
click at [264, 266] on button "Load More" at bounding box center [277, 267] width 158 height 18
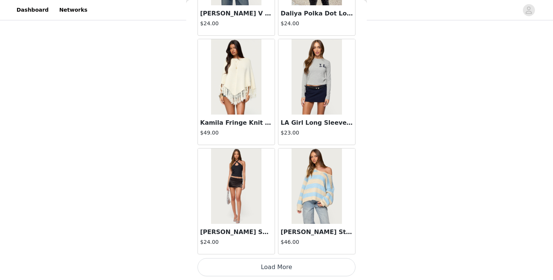
click at [265, 265] on button "Load More" at bounding box center [277, 267] width 158 height 18
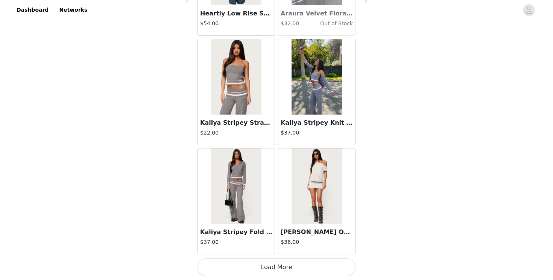
click at [265, 266] on button "Load More" at bounding box center [277, 267] width 158 height 18
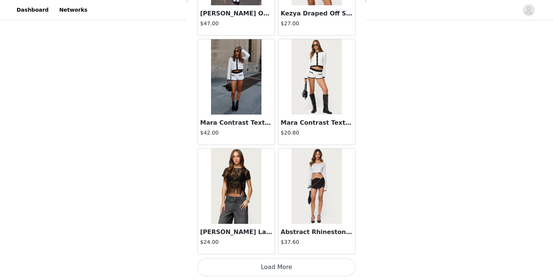
click at [264, 268] on button "Load More" at bounding box center [277, 267] width 158 height 18
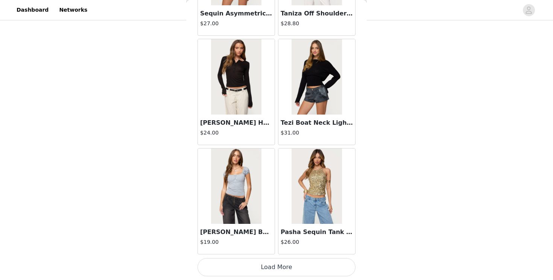
click at [266, 266] on button "Load More" at bounding box center [277, 267] width 158 height 18
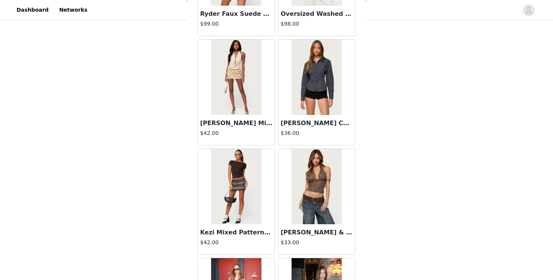
scroll to position [19420, 0]
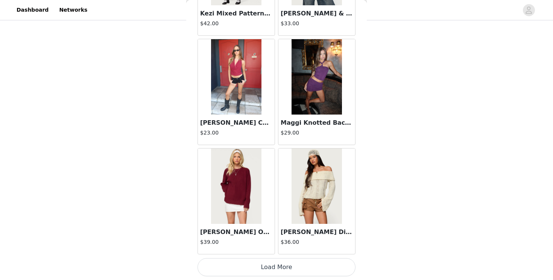
click at [265, 266] on button "Load More" at bounding box center [277, 267] width 158 height 18
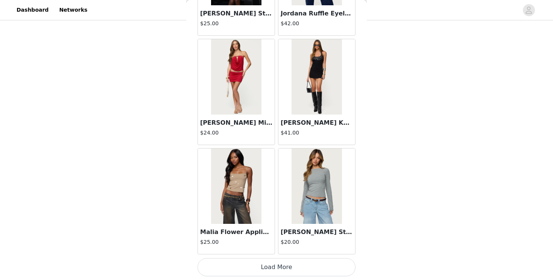
click at [265, 269] on button "Load More" at bounding box center [277, 267] width 158 height 18
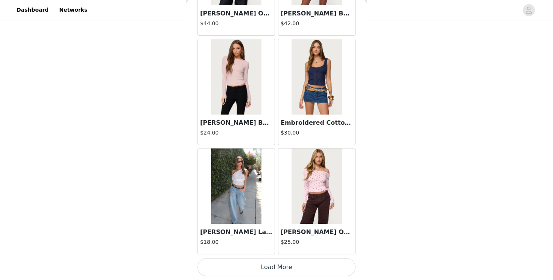
click at [265, 271] on button "Load More" at bounding box center [277, 267] width 158 height 18
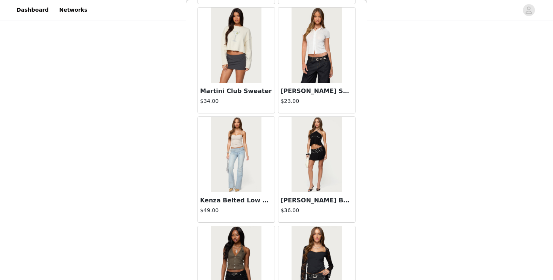
scroll to position [22693, 0]
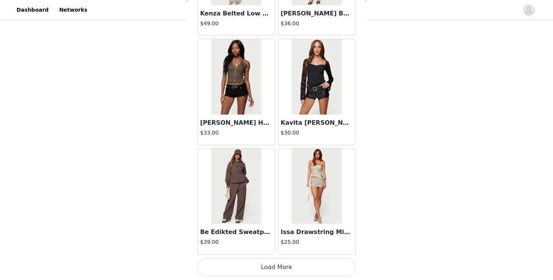
click at [265, 275] on button "Load More" at bounding box center [277, 267] width 158 height 18
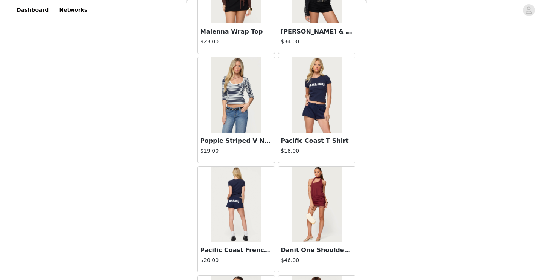
scroll to position [23785, 0]
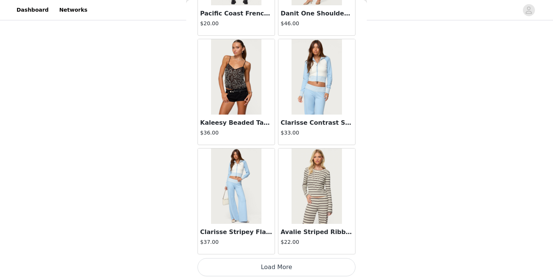
click at [265, 268] on button "Load More" at bounding box center [277, 267] width 158 height 18
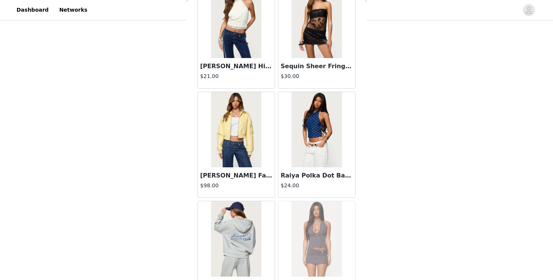
scroll to position [24876, 0]
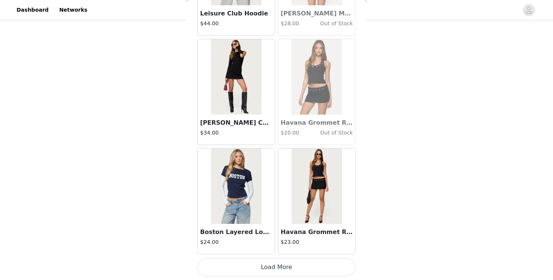
click at [266, 269] on button "Load More" at bounding box center [277, 267] width 158 height 18
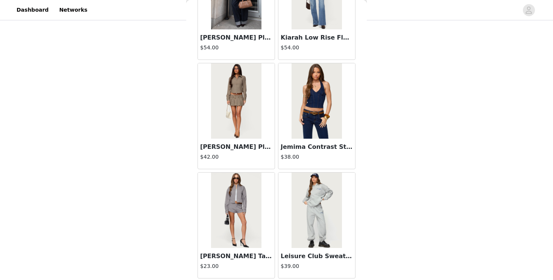
scroll to position [189, 0]
copy div "STEP 1 OF 5 Products Choose as many products as you'd like, up to $150.00. 4 Se…"
